Goal: Transaction & Acquisition: Purchase product/service

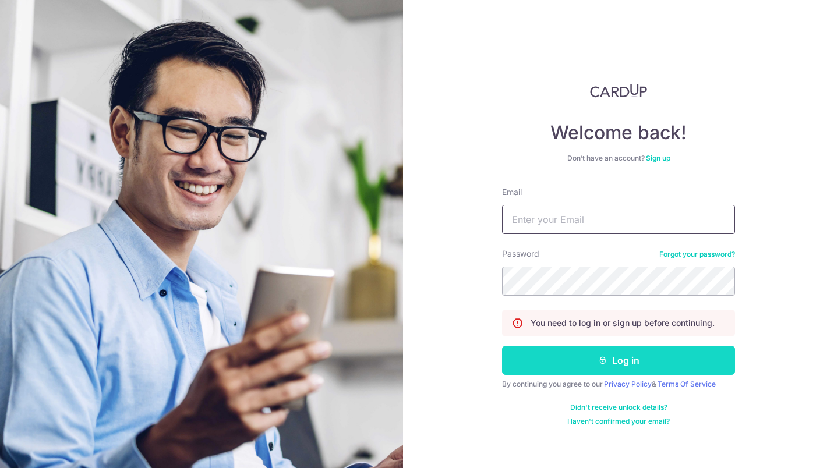
type input "[EMAIL_ADDRESS][DOMAIN_NAME]"
click at [544, 360] on button "Log in" at bounding box center [618, 360] width 233 height 29
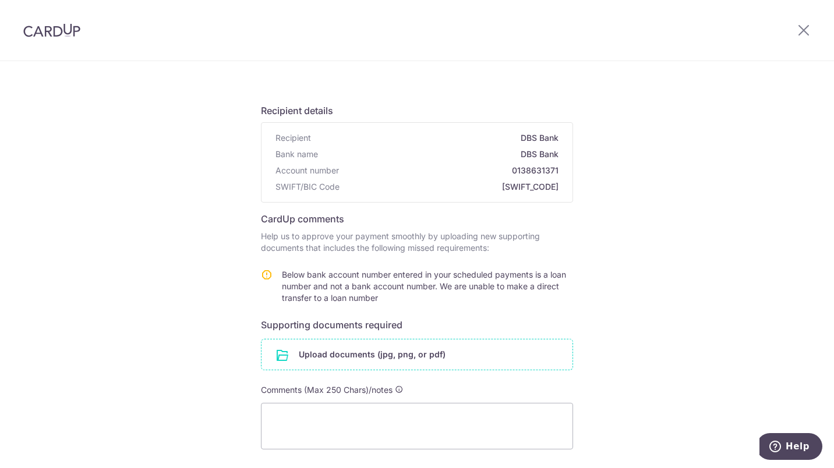
click at [419, 359] on input "file" at bounding box center [416, 354] width 311 height 30
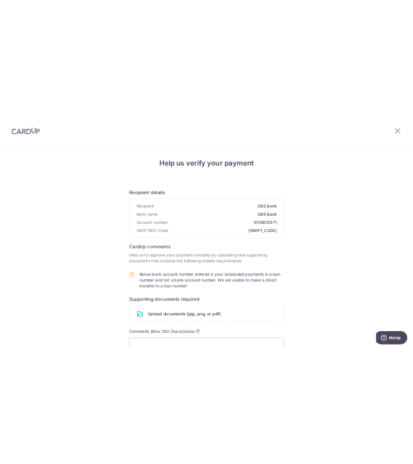
scroll to position [160, 0]
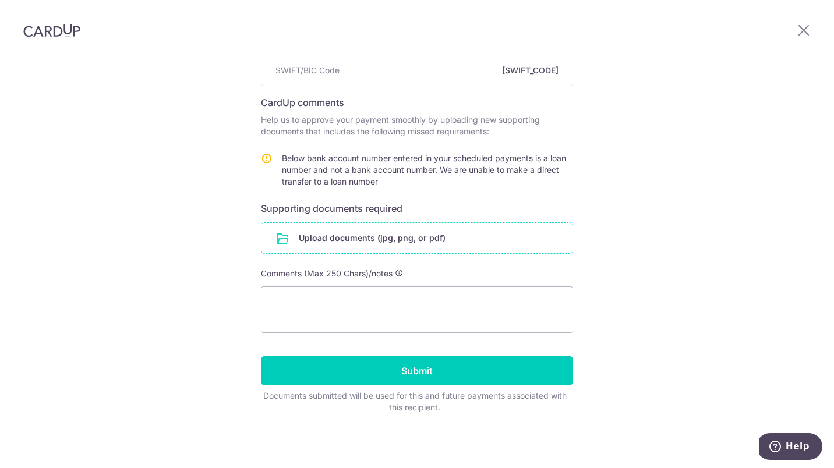
click at [446, 238] on input "file" at bounding box center [416, 238] width 311 height 30
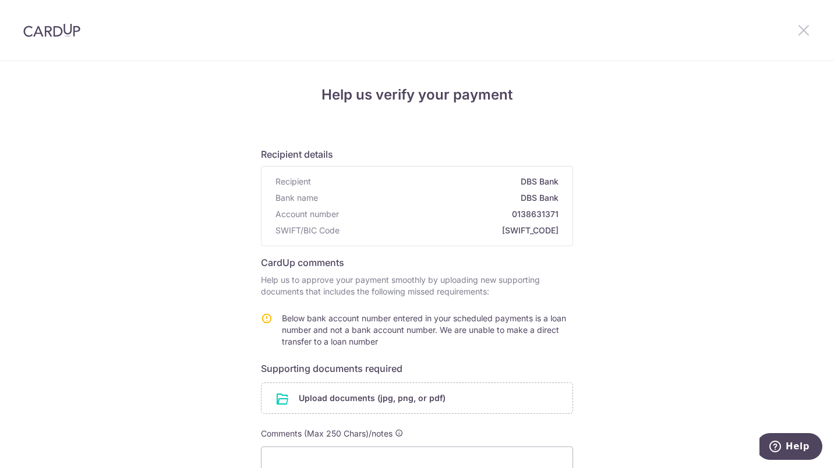
click at [808, 31] on icon at bounding box center [804, 30] width 14 height 15
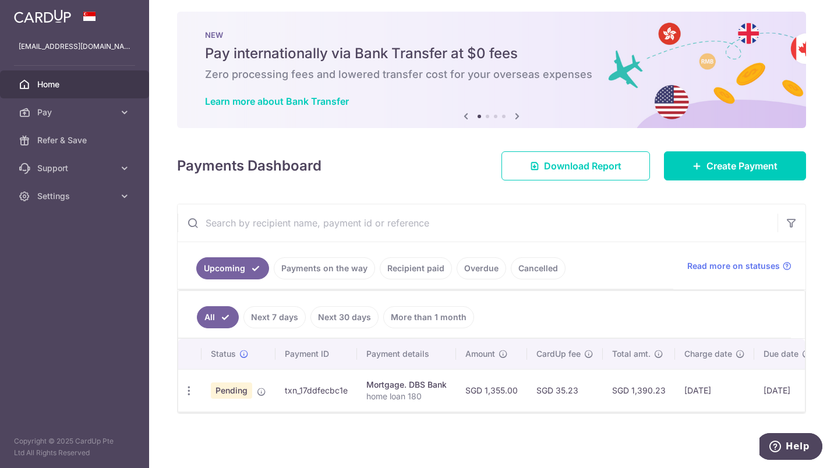
scroll to position [13, 0]
click at [242, 388] on span "Pending" at bounding box center [231, 390] width 41 height 16
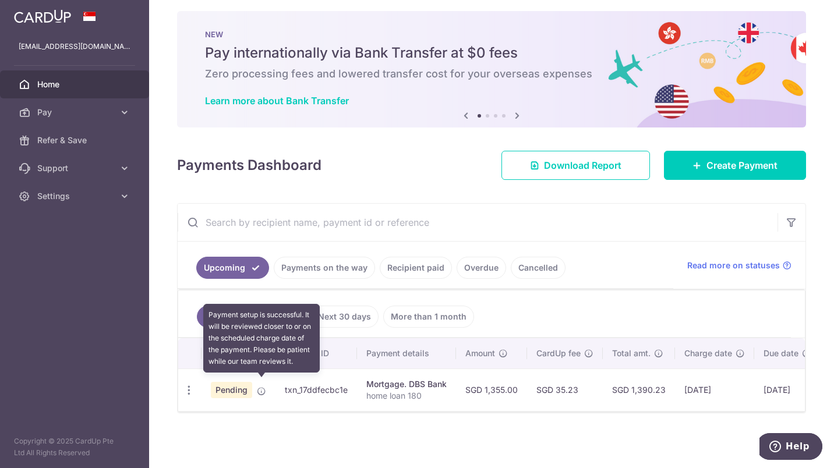
click at [259, 387] on icon at bounding box center [261, 391] width 9 height 9
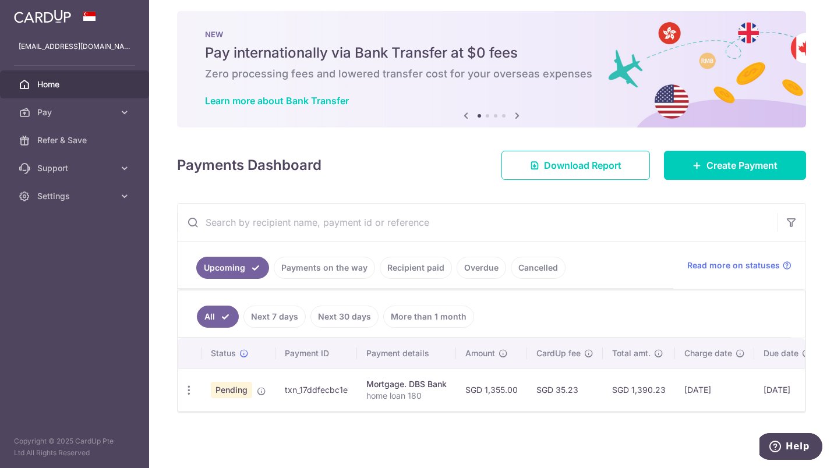
click at [560, 394] on td "SGD 35.23" at bounding box center [565, 390] width 76 height 43
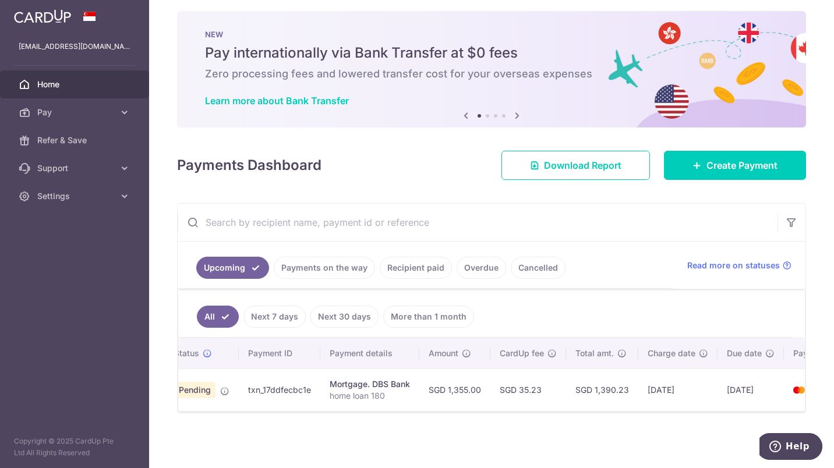
scroll to position [0, 103]
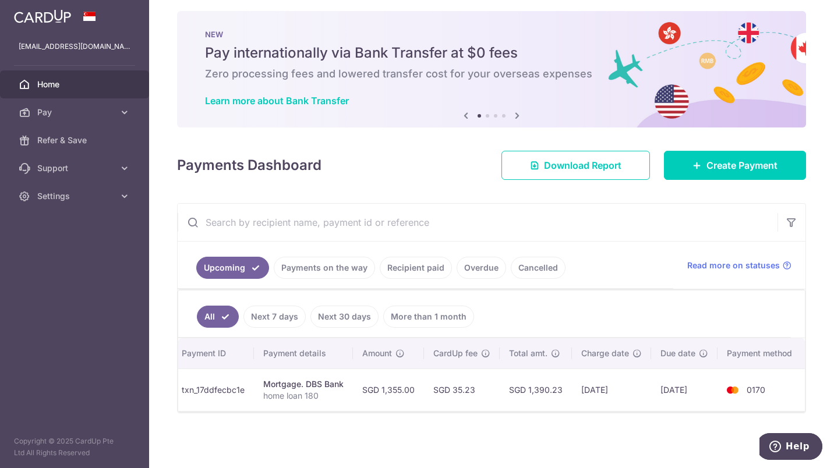
click at [738, 374] on td "0170" at bounding box center [761, 390] width 89 height 43
click at [640, 382] on td "10/09/2025" at bounding box center [611, 390] width 79 height 43
drag, startPoint x: 518, startPoint y: 380, endPoint x: 304, endPoint y: 397, distance: 215.0
click at [304, 397] on td "Mortgage. DBS Bank home loan 180" at bounding box center [303, 390] width 99 height 43
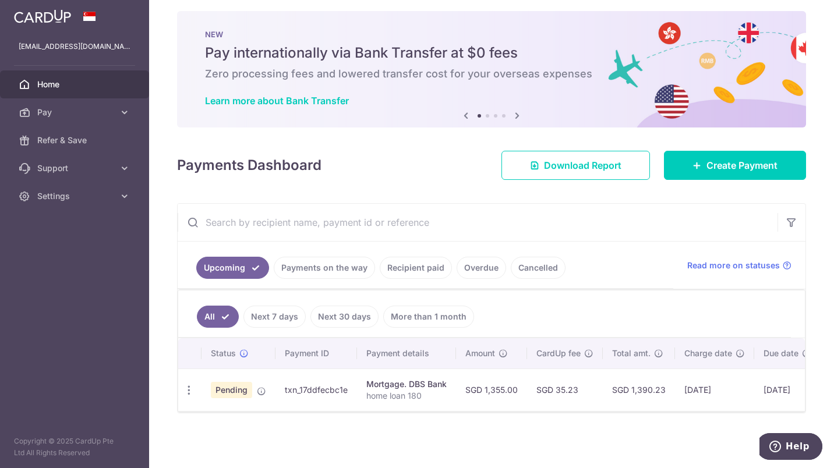
click at [238, 388] on span "Pending" at bounding box center [231, 390] width 41 height 16
click at [303, 391] on td "txn_17ddfecbc1e" at bounding box center [316, 390] width 82 height 43
click at [307, 386] on td "txn_17ddfecbc1e" at bounding box center [316, 390] width 82 height 43
drag, startPoint x: 307, startPoint y: 385, endPoint x: 271, endPoint y: 387, distance: 36.7
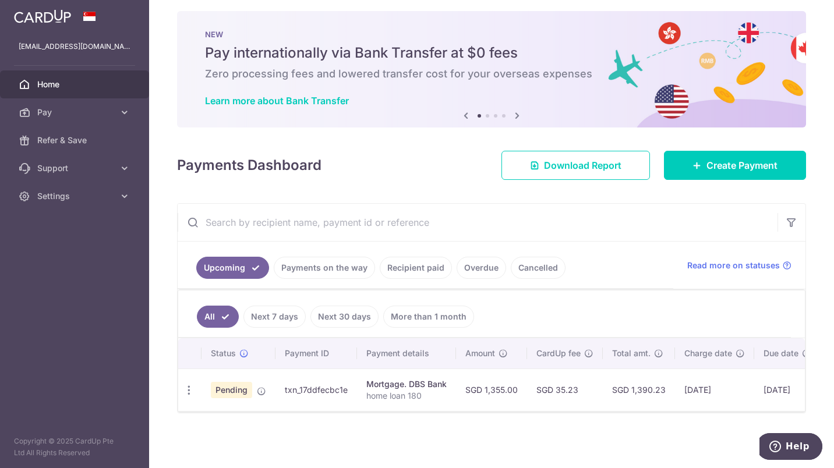
click at [271, 387] on td "Pending" at bounding box center [238, 390] width 74 height 43
click at [344, 264] on link "Payments on the way" at bounding box center [324, 268] width 101 height 22
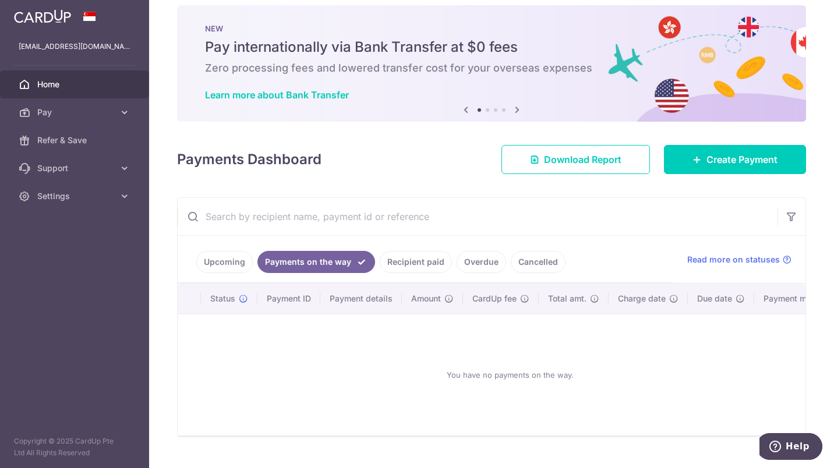
click at [416, 266] on link "Recipient paid" at bounding box center [416, 262] width 72 height 22
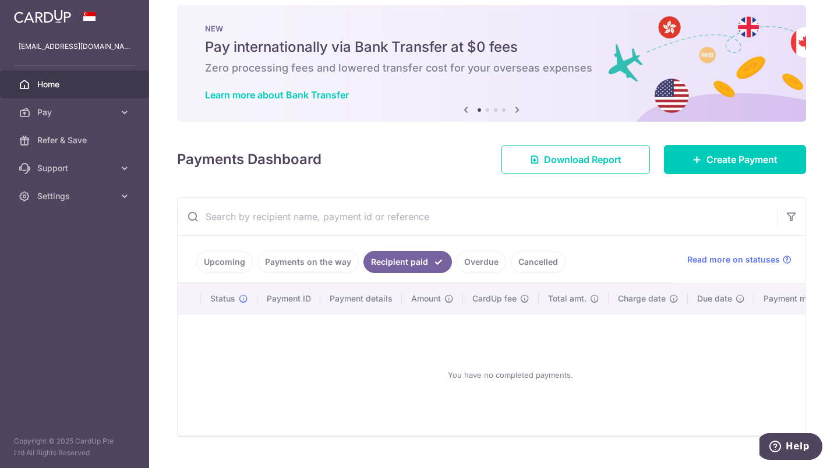
click at [460, 270] on link "Overdue" at bounding box center [481, 262] width 49 height 22
click at [571, 274] on ul "Upcoming Payments on the way Recipient paid Overdue Cancelled" at bounding box center [426, 259] width 496 height 47
click at [556, 269] on link "Cancelled" at bounding box center [538, 262] width 55 height 22
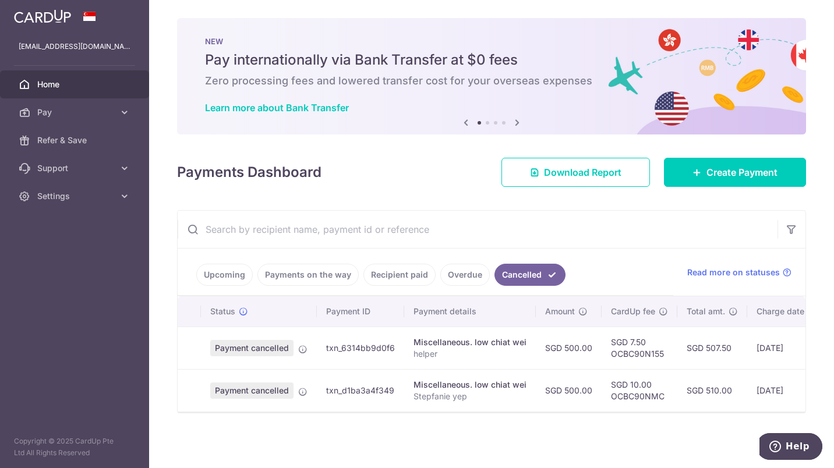
scroll to position [6, 0]
click at [236, 275] on link "Upcoming" at bounding box center [224, 275] width 56 height 22
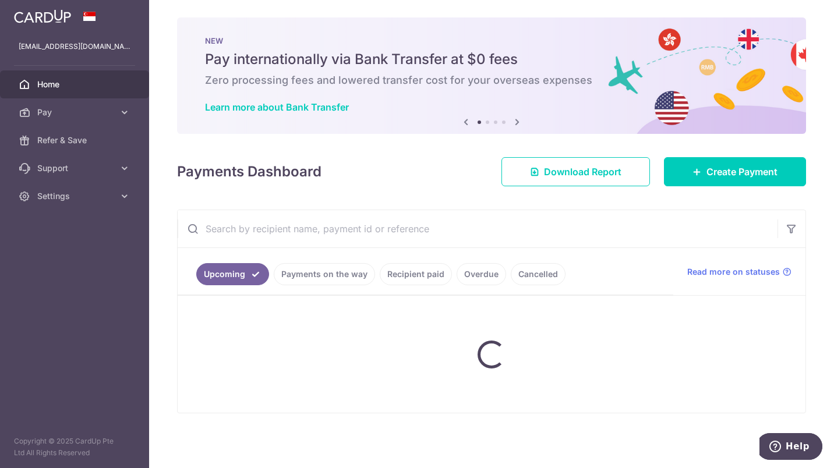
scroll to position [13, 0]
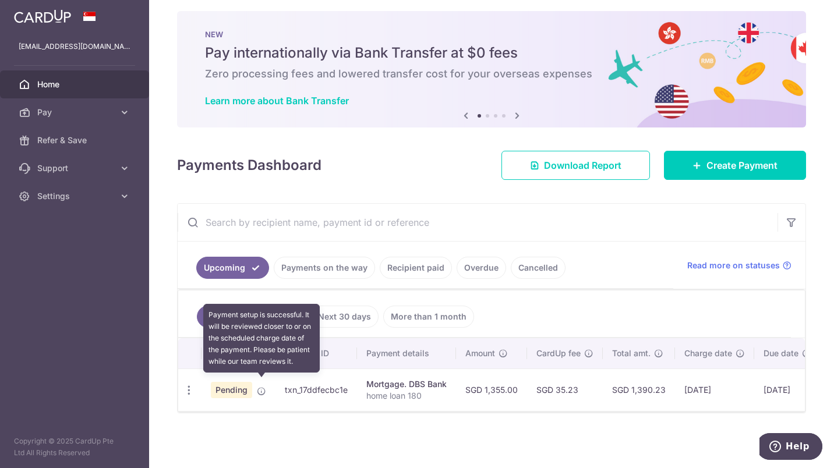
click at [263, 387] on icon at bounding box center [261, 391] width 9 height 9
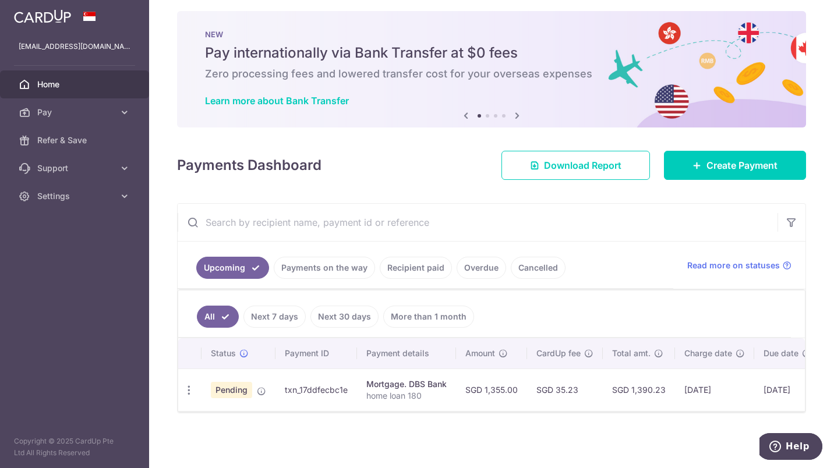
click at [249, 387] on span "Pending" at bounding box center [231, 390] width 41 height 16
click at [434, 405] on td "Mortgage. DBS Bank home loan 180" at bounding box center [406, 390] width 99 height 43
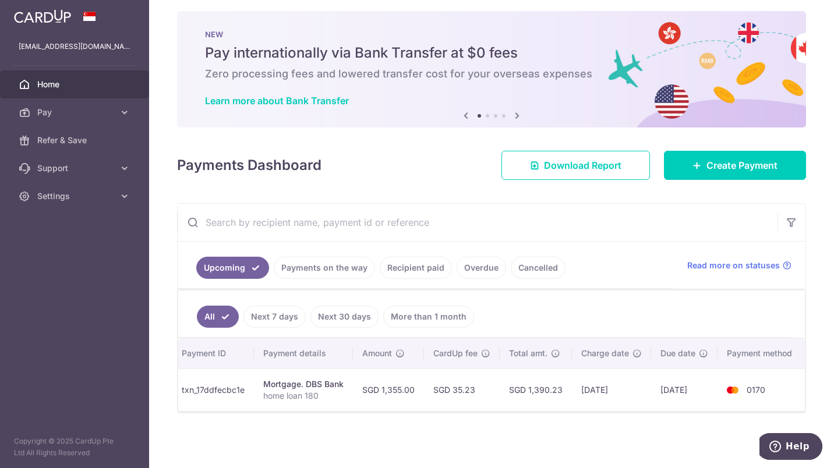
drag, startPoint x: 726, startPoint y: 383, endPoint x: 495, endPoint y: 387, distance: 230.6
click at [495, 387] on td "SGD 35.23" at bounding box center [462, 390] width 76 height 43
click at [263, 404] on td "Mortgage. DBS Bank home loan 180" at bounding box center [303, 390] width 99 height 43
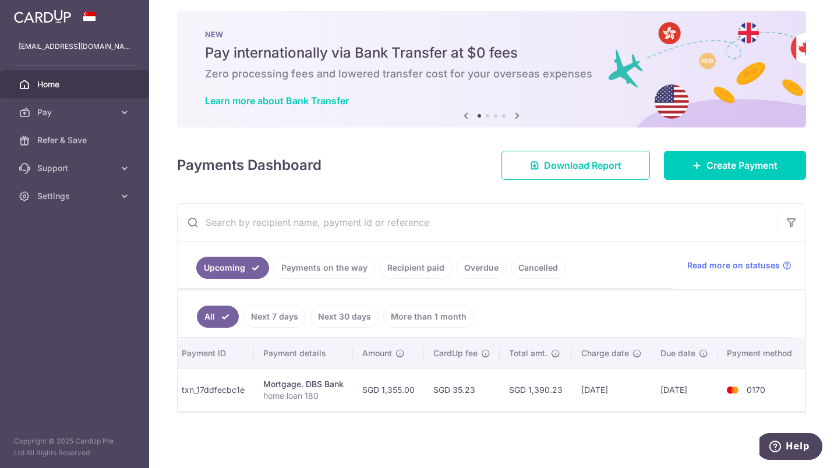
scroll to position [0, 0]
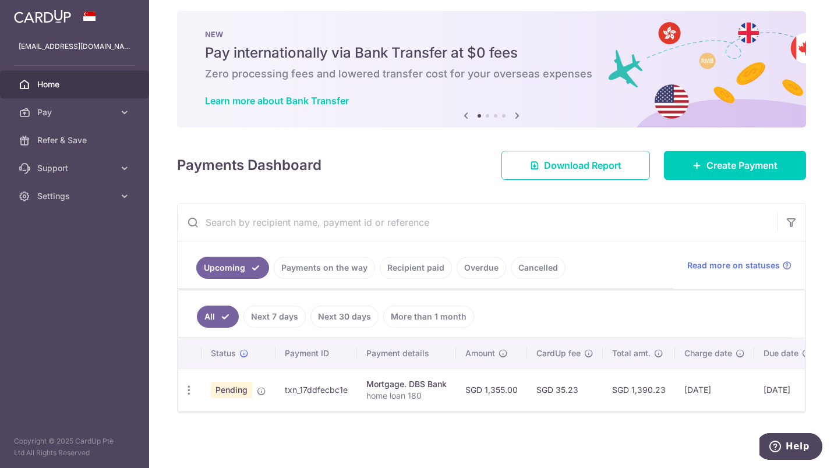
click at [252, 388] on td "Pending" at bounding box center [238, 390] width 74 height 43
click at [234, 384] on span "Pending" at bounding box center [231, 390] width 41 height 16
click at [51, 105] on link "Pay" at bounding box center [74, 112] width 149 height 28
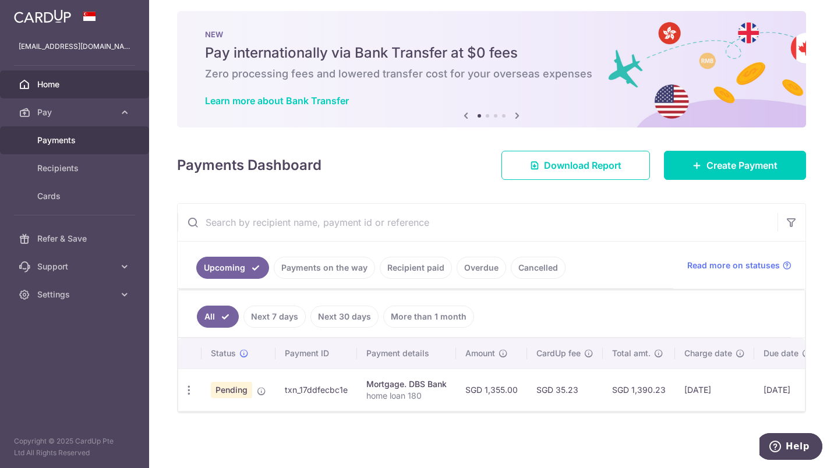
click at [82, 140] on span "Payments" at bounding box center [75, 141] width 77 height 12
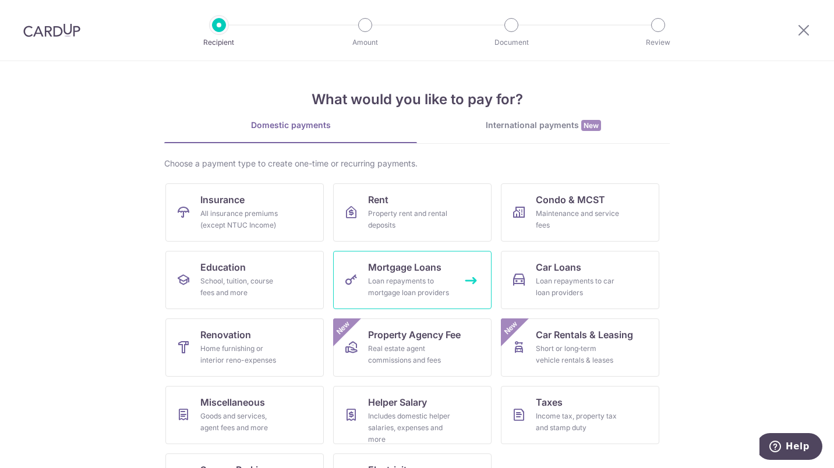
click at [418, 281] on div "Loan repayments to mortgage loan providers" at bounding box center [410, 286] width 84 height 23
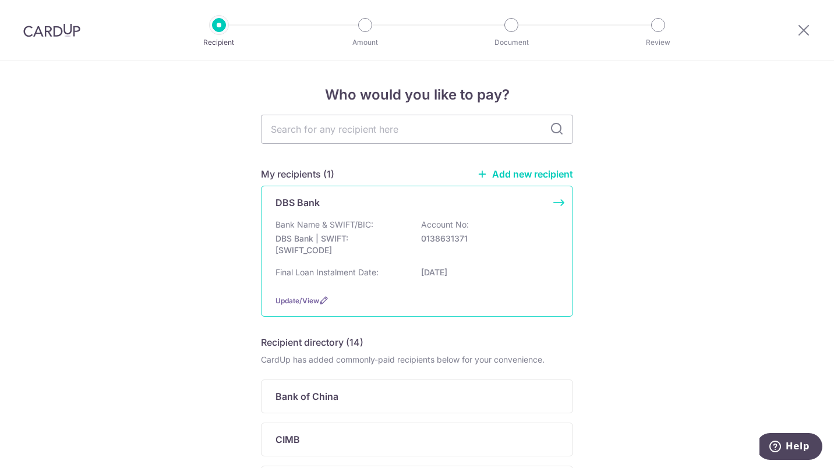
click at [293, 296] on div "Update/View" at bounding box center [416, 301] width 283 height 12
click at [558, 206] on div "DBS Bank Bank Name & SWIFT/BIC: DBS Bank | SWIFT: DBSSSGSGXXX Account No: 01386…" at bounding box center [417, 251] width 312 height 131
click at [280, 199] on p "DBS Bank" at bounding box center [297, 203] width 44 height 14
click at [319, 303] on icon at bounding box center [323, 300] width 9 height 9
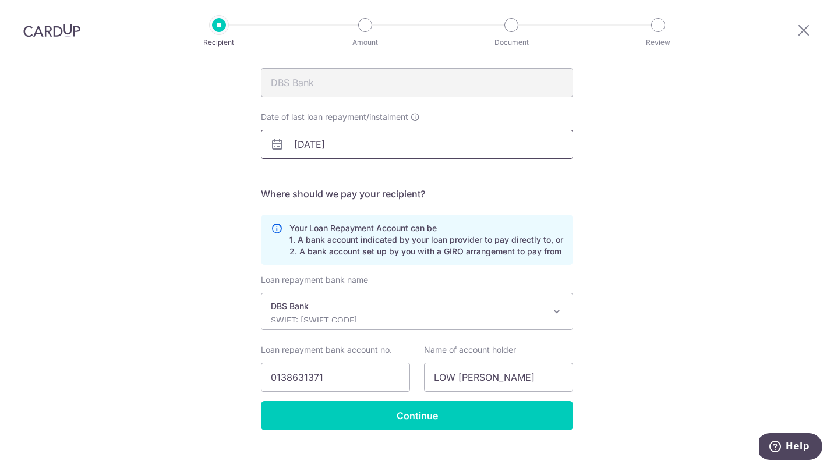
scroll to position [154, 0]
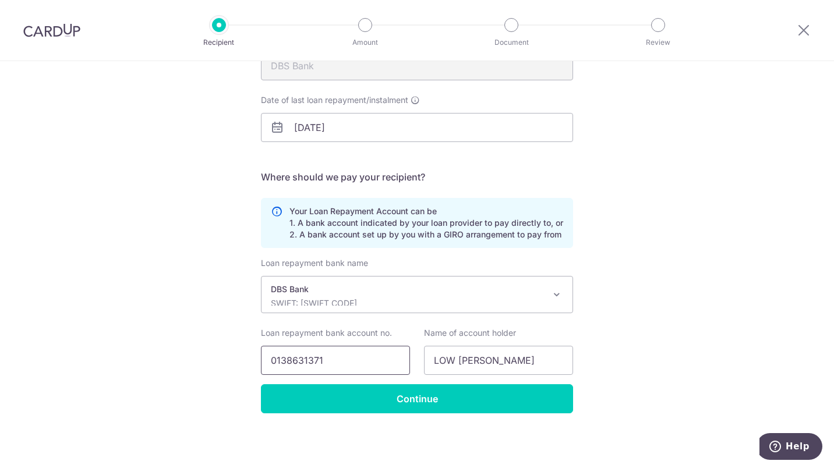
drag, startPoint x: 344, startPoint y: 366, endPoint x: 191, endPoint y: 351, distance: 153.3
click at [191, 351] on div "Recipient Details Your recipient does not need a CardUp account to receive your…" at bounding box center [417, 187] width 834 height 561
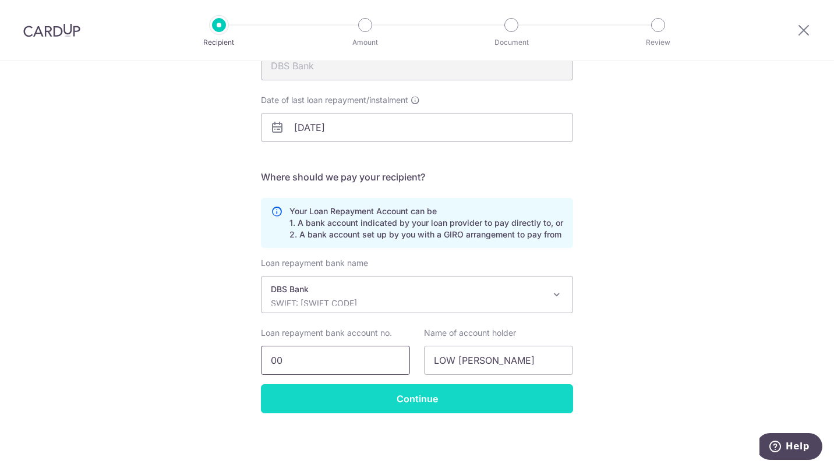
type input "0020052354"
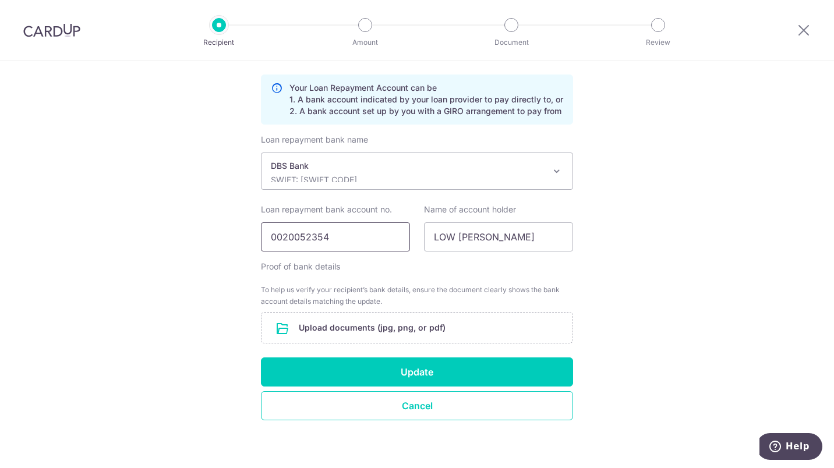
scroll to position [285, 0]
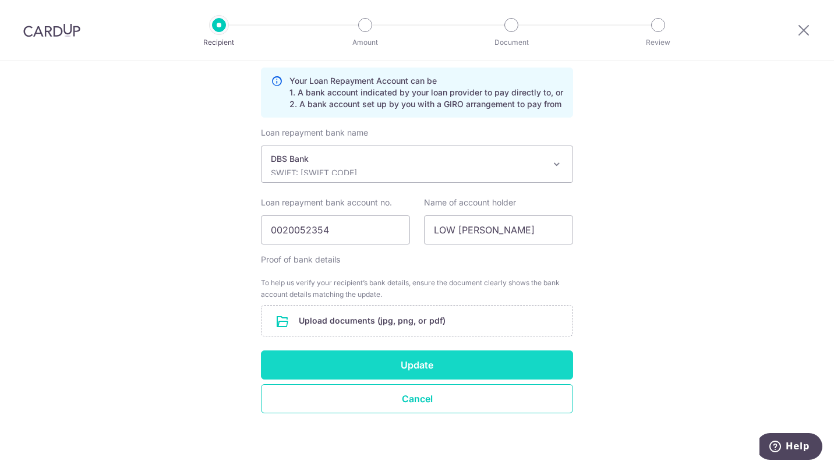
click at [451, 370] on button "Update" at bounding box center [417, 365] width 312 height 29
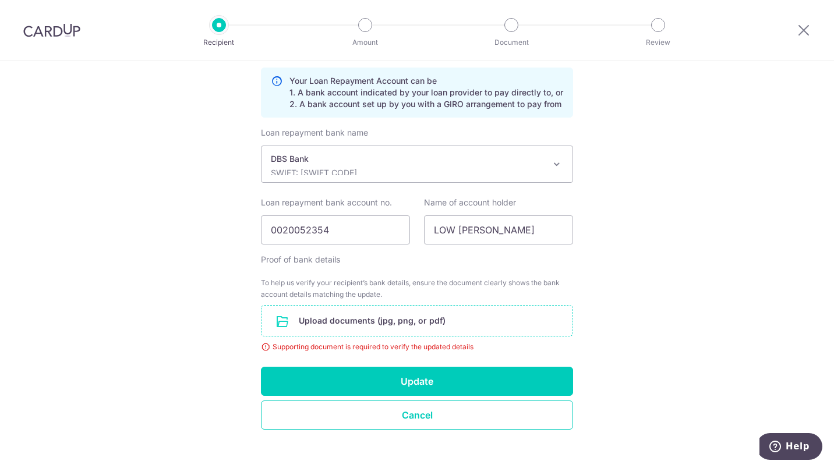
click at [417, 320] on input "file" at bounding box center [416, 321] width 311 height 30
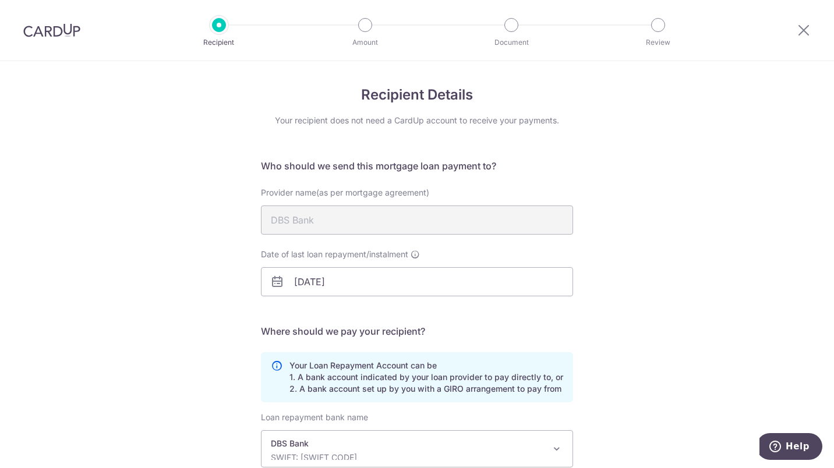
scroll to position [116, 0]
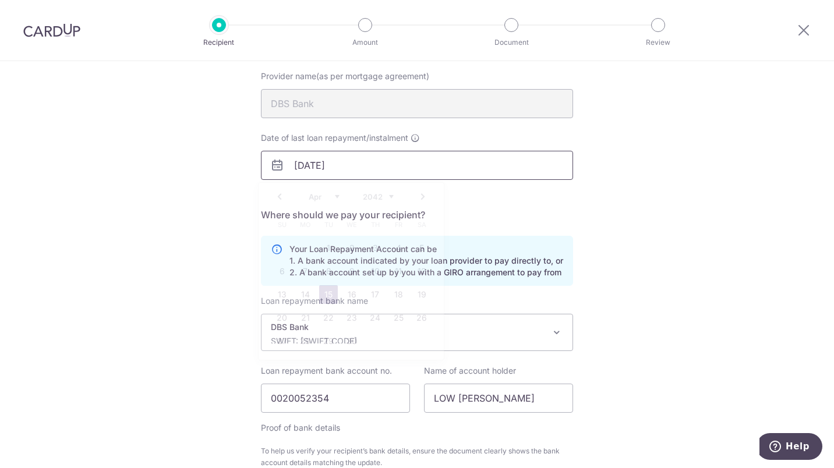
click at [449, 170] on input "[DATE]" at bounding box center [417, 165] width 312 height 29
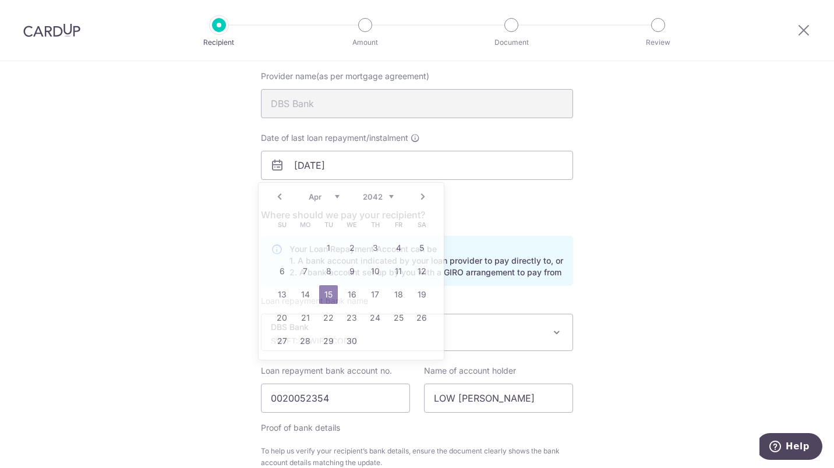
click at [788, 264] on div "Recipient Details Your recipient does not need a CardUp account to receive your…" at bounding box center [417, 299] width 834 height 708
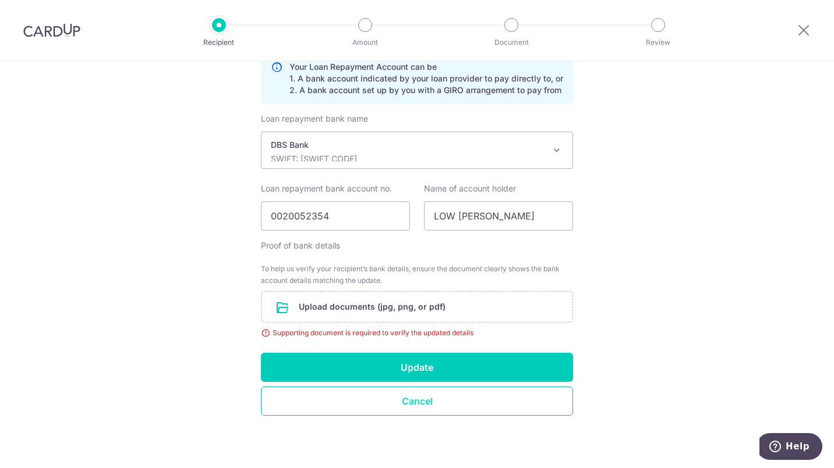
scroll to position [301, 0]
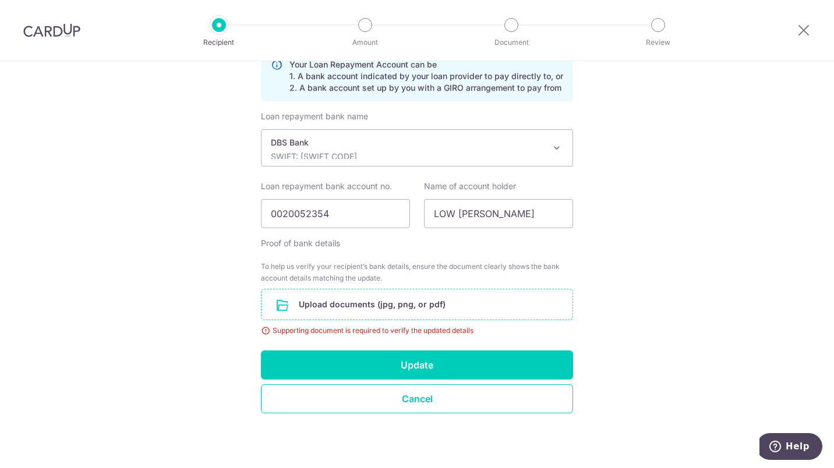
click at [396, 314] on input "file" at bounding box center [416, 304] width 311 height 30
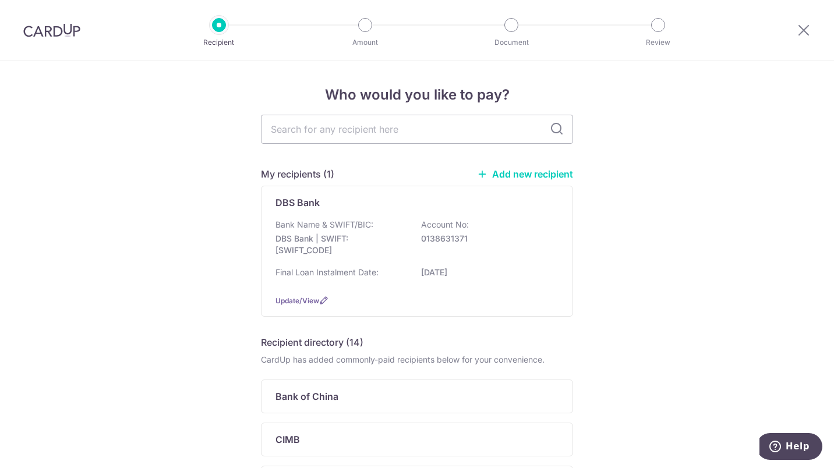
click at [510, 175] on link "Add new recipient" at bounding box center [525, 174] width 96 height 12
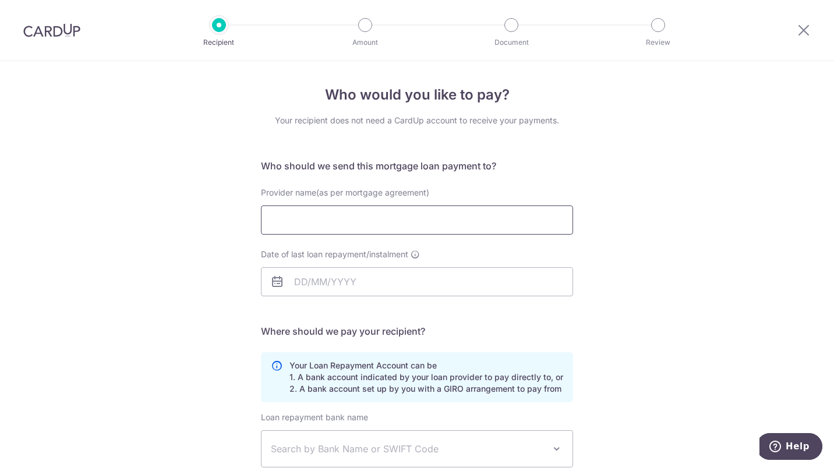
click at [360, 221] on input "Provider name(as per mortgage agreement)" at bounding box center [417, 220] width 312 height 29
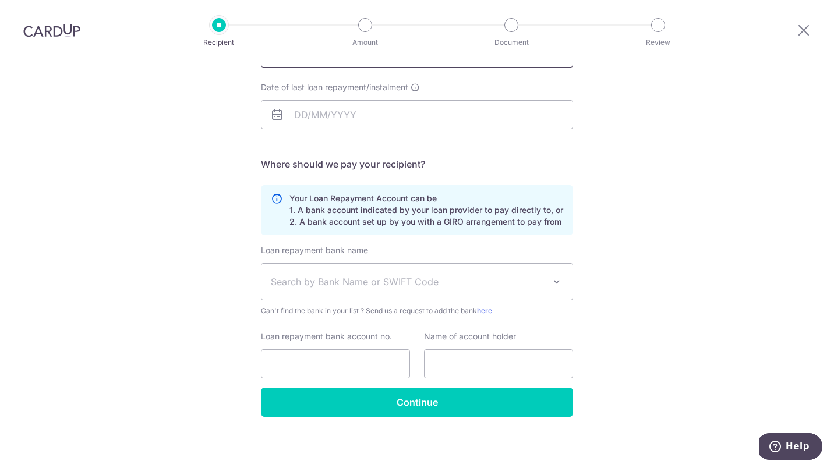
scroll to position [171, 0]
